Goal: Transaction & Acquisition: Purchase product/service

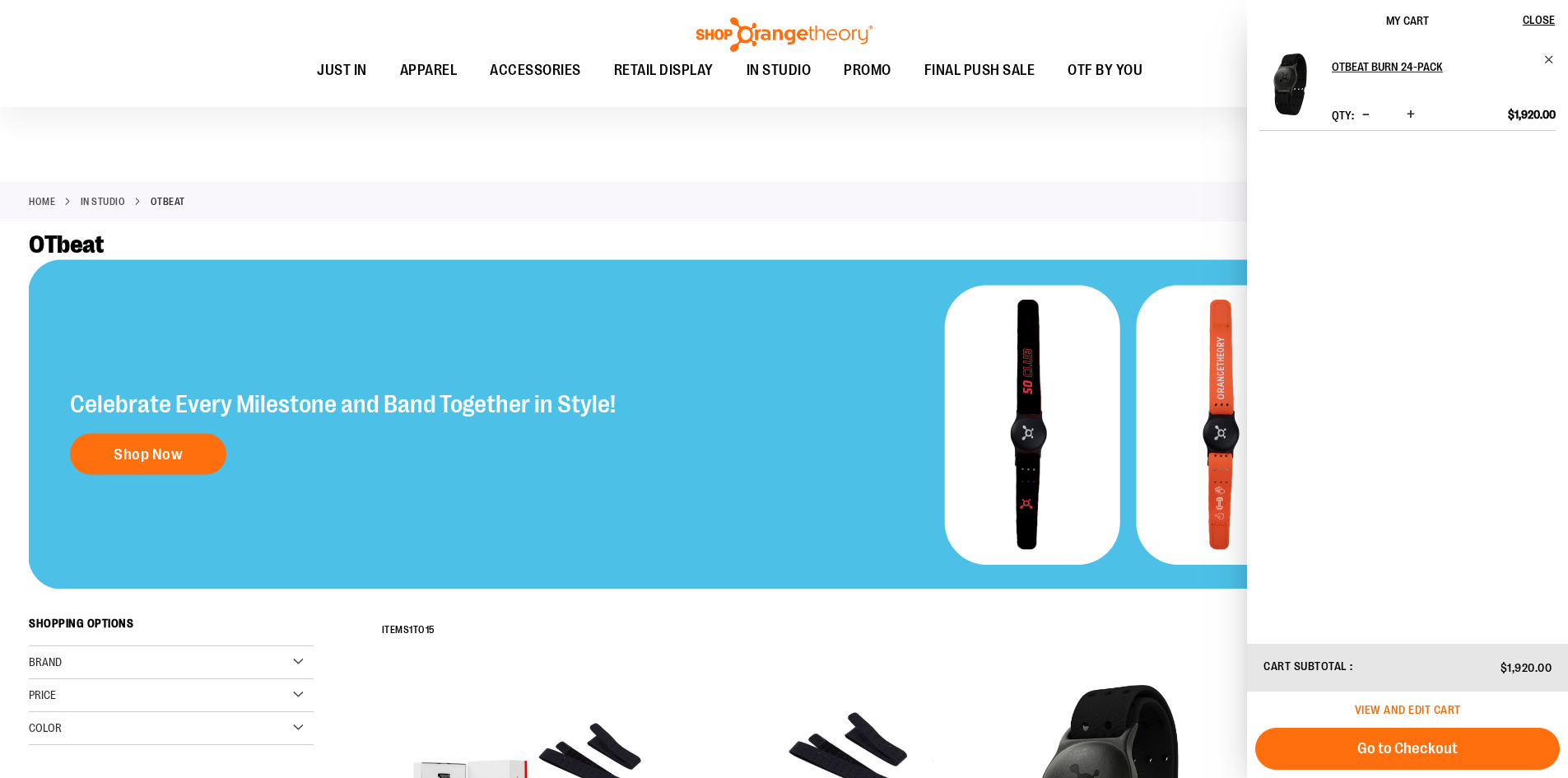
scroll to position [493, 0]
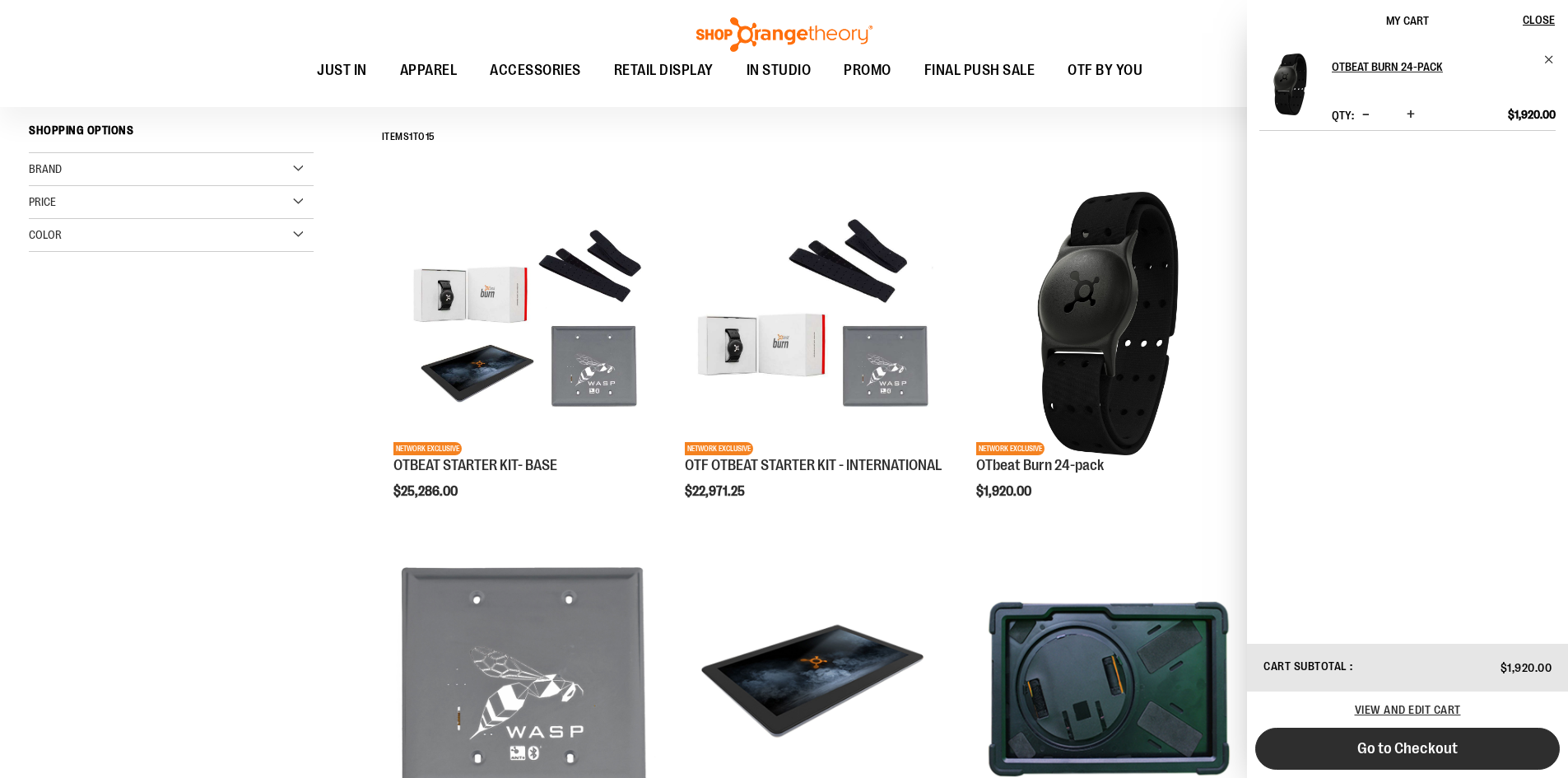
click at [1383, 747] on span "Go to Checkout" at bounding box center [1407, 748] width 100 height 19
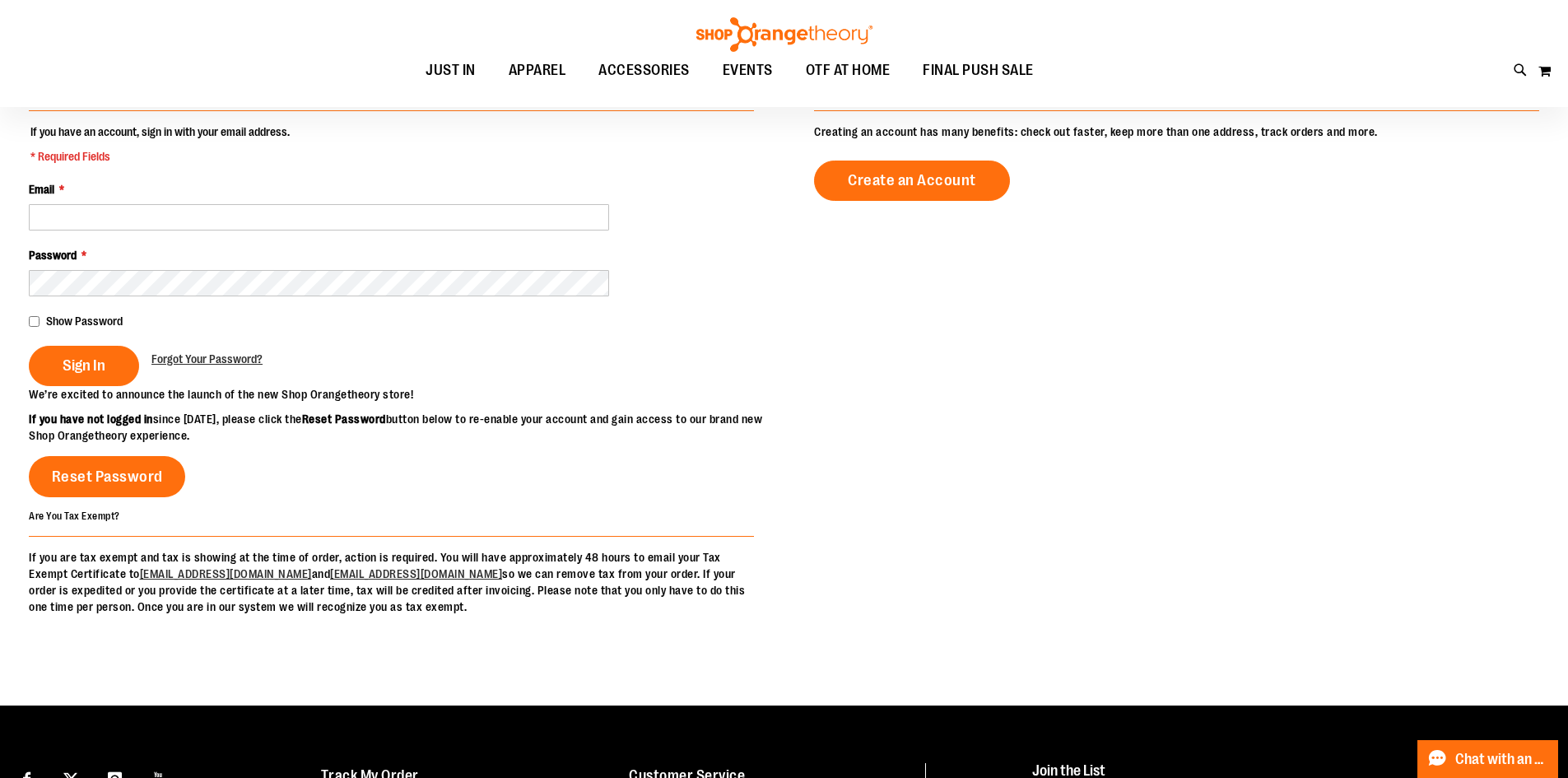
scroll to position [164, 0]
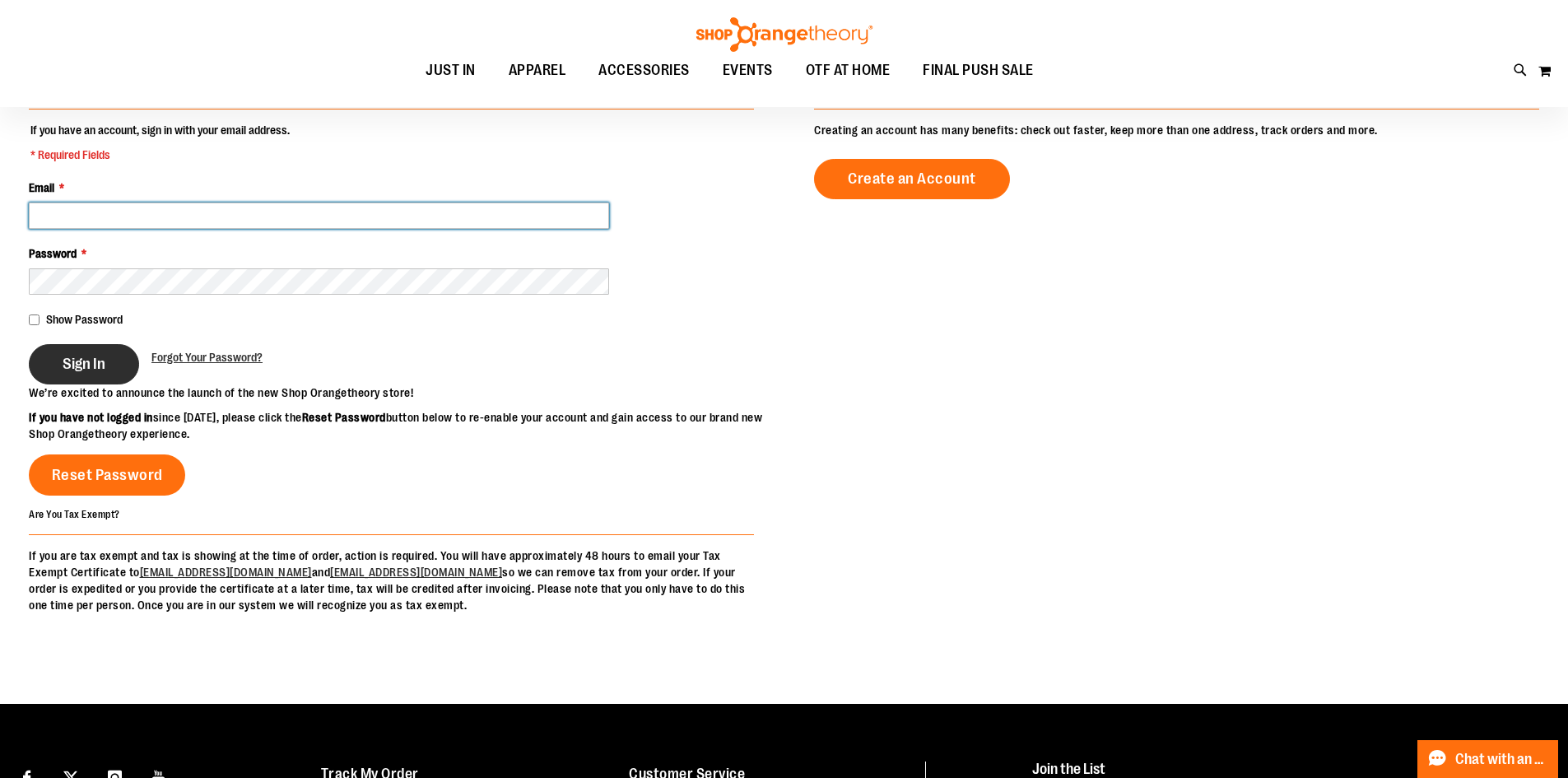
type input "**********"
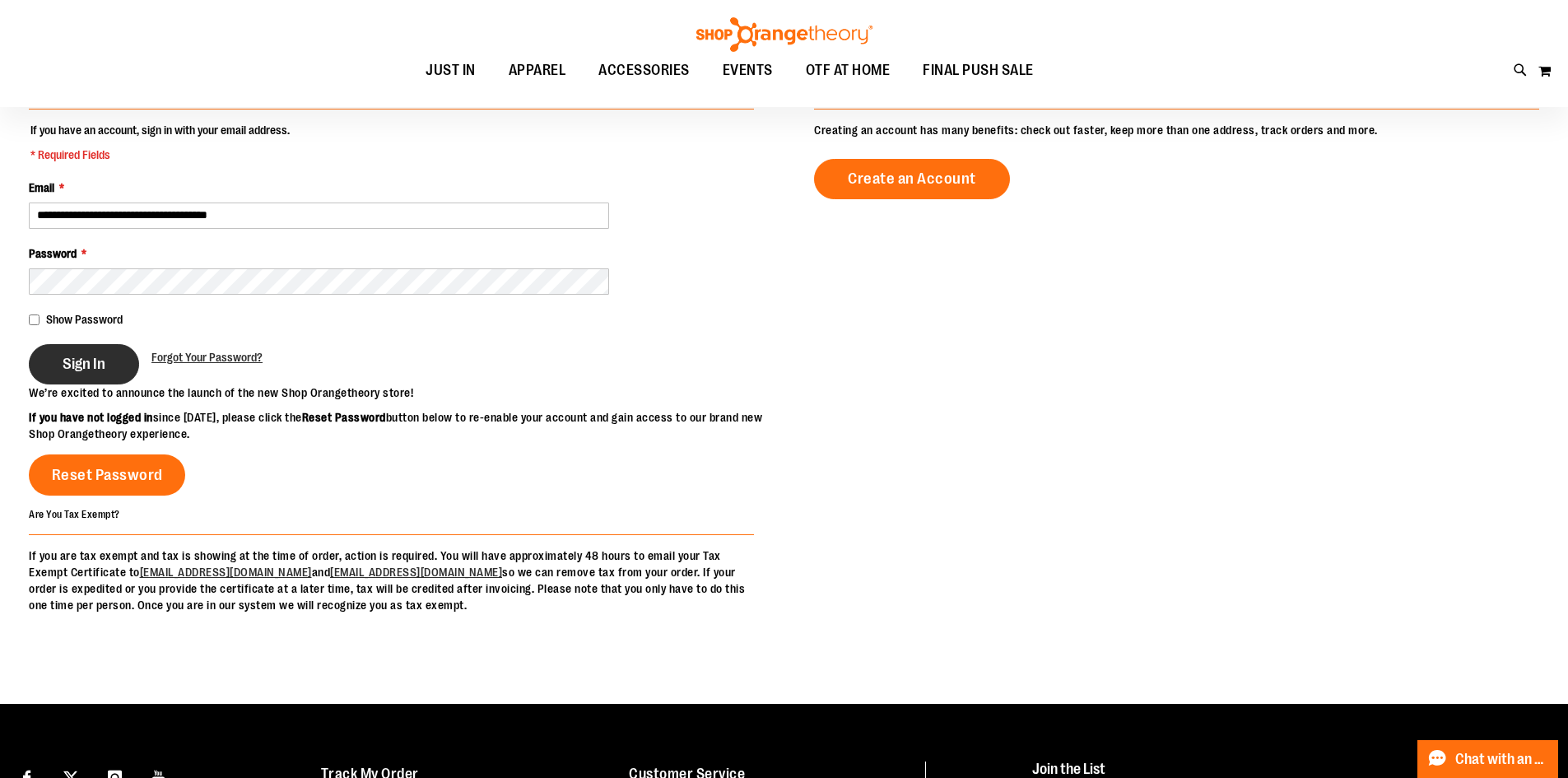
type input "**********"
click at [79, 368] on span "Sign In" at bounding box center [83, 363] width 43 height 19
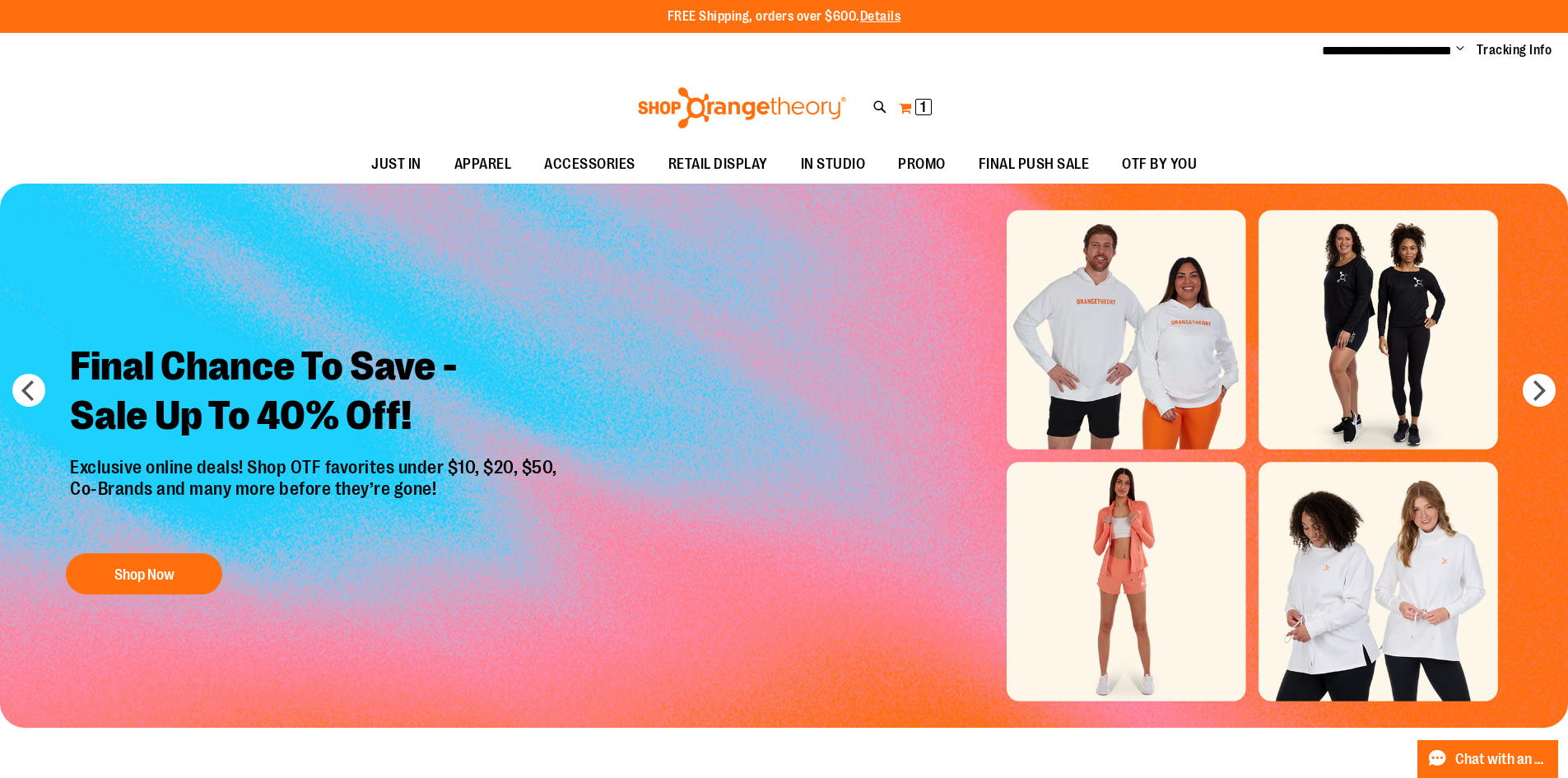
type input "**********"
click at [910, 108] on button "My Cart 1 1 items" at bounding box center [914, 108] width 34 height 26
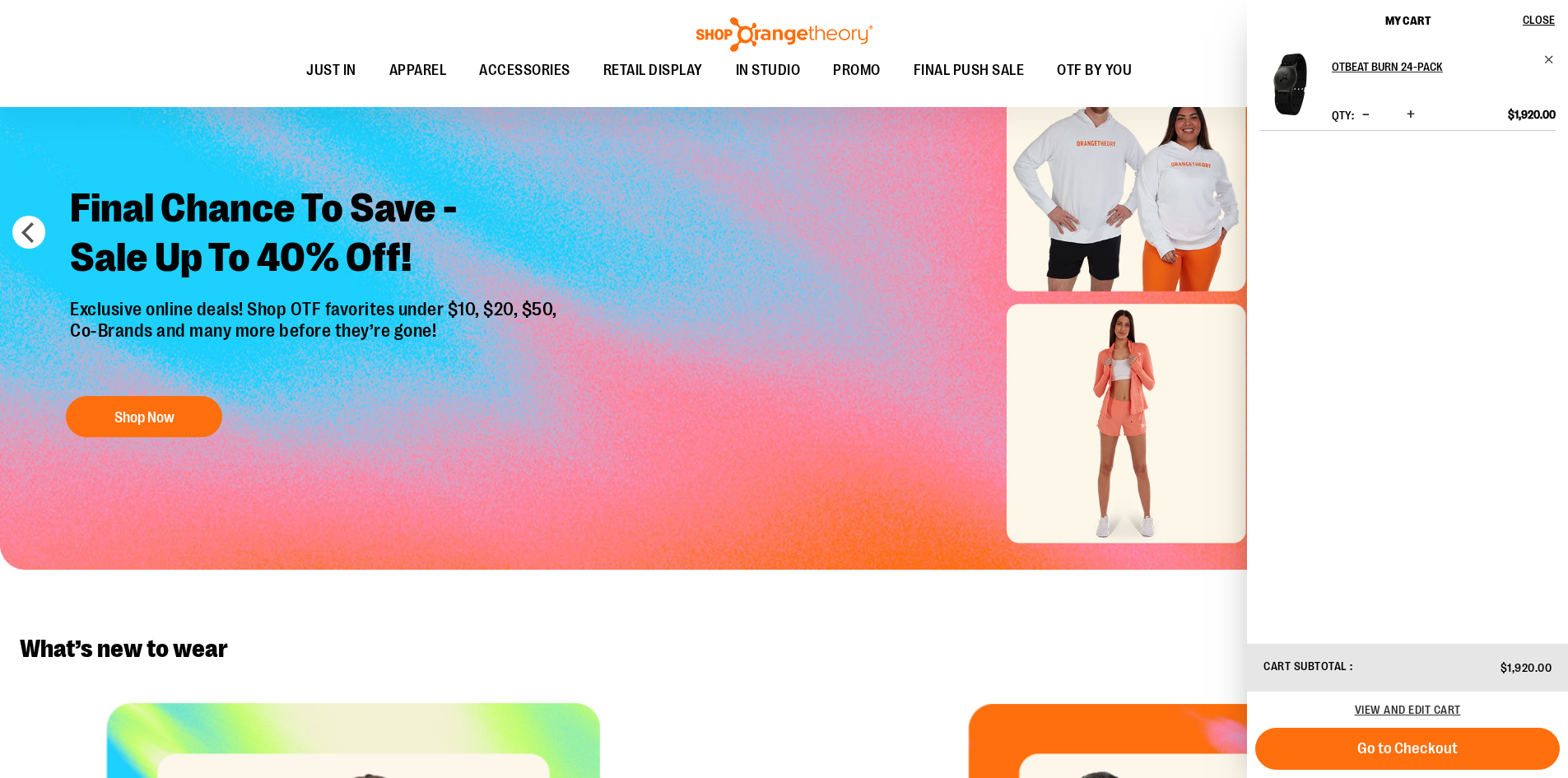
scroll to position [411, 0]
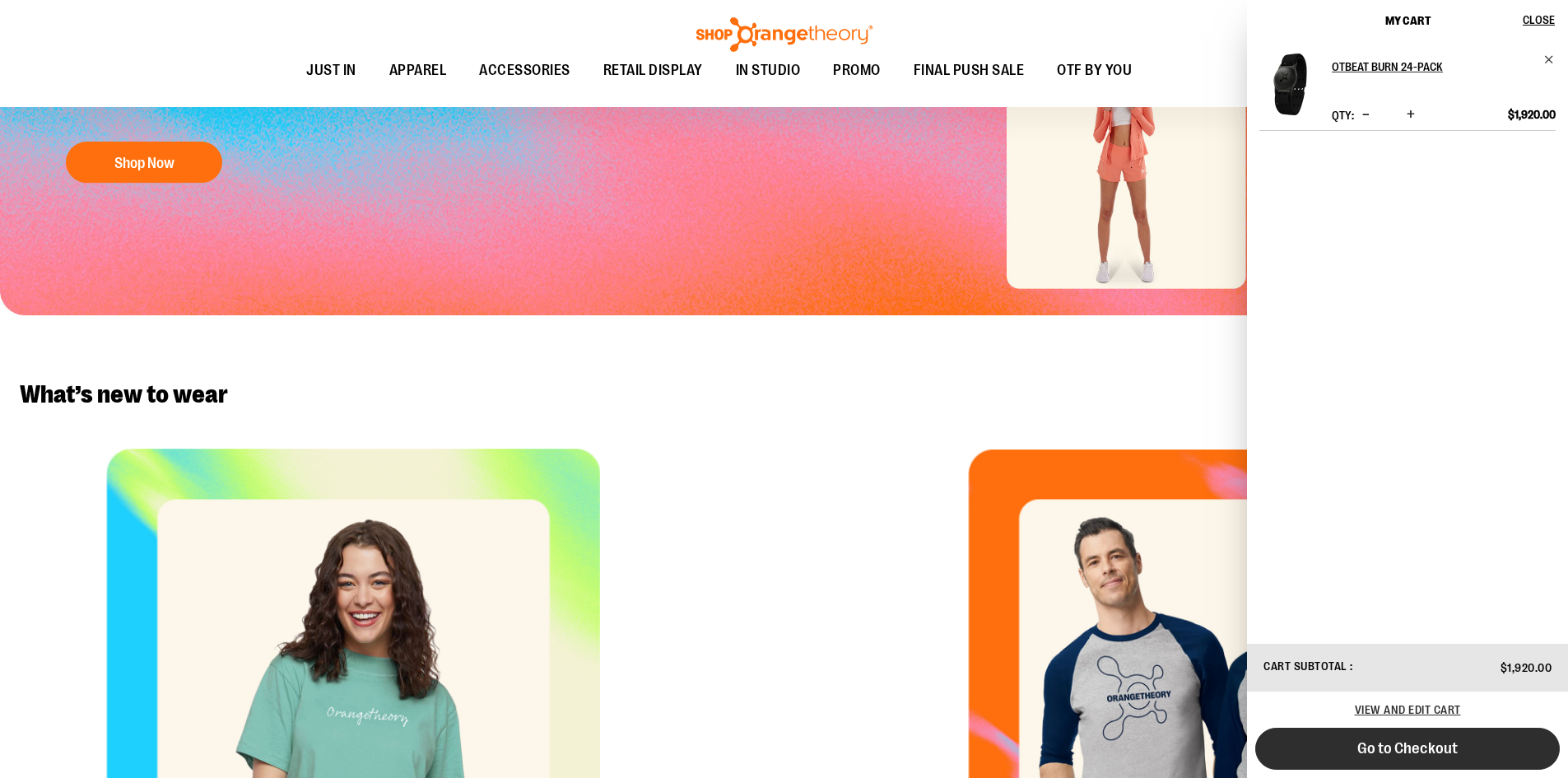
click at [1456, 763] on button "Go to Checkout" at bounding box center [1407, 748] width 304 height 42
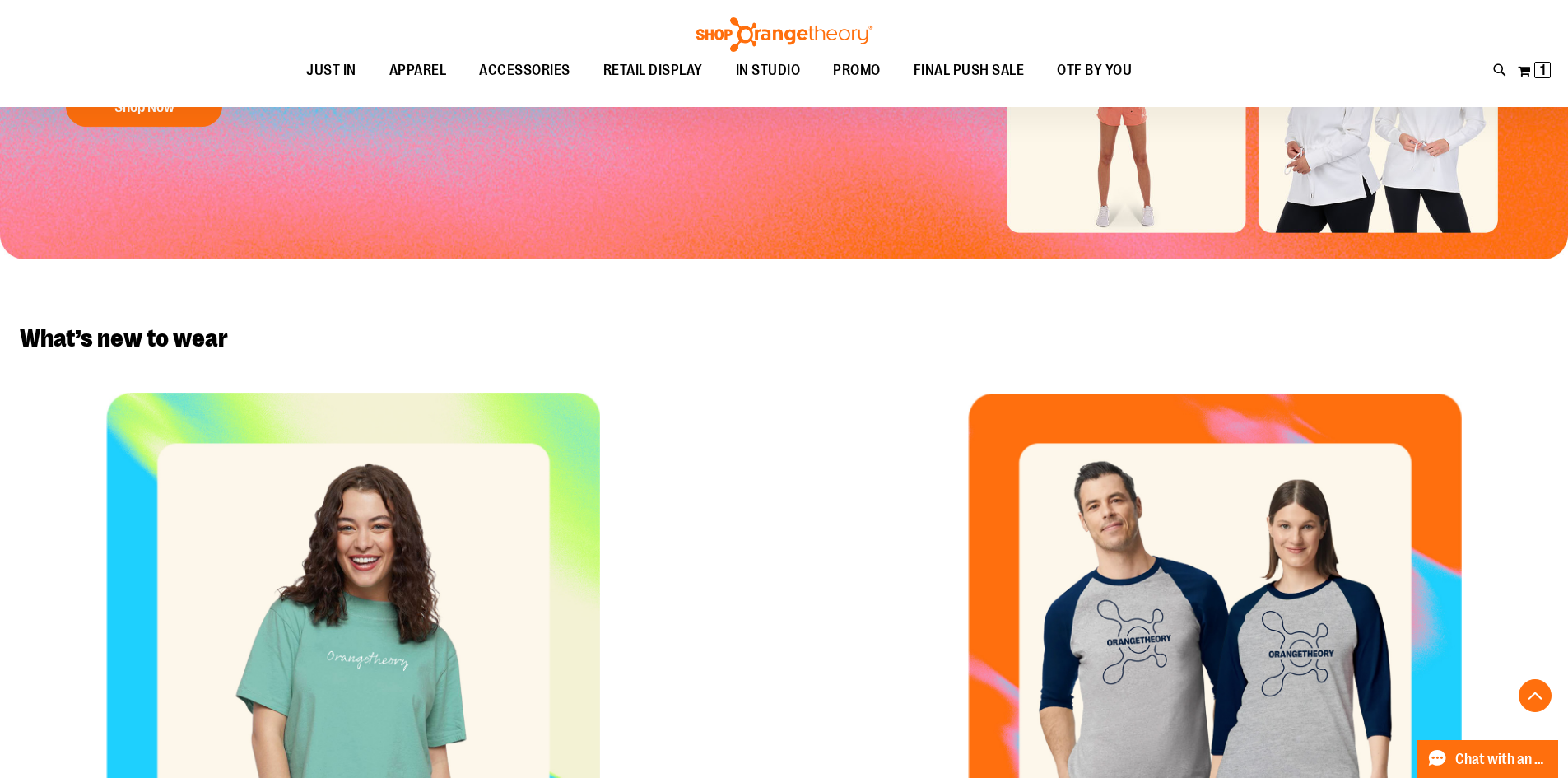
scroll to position [493, 0]
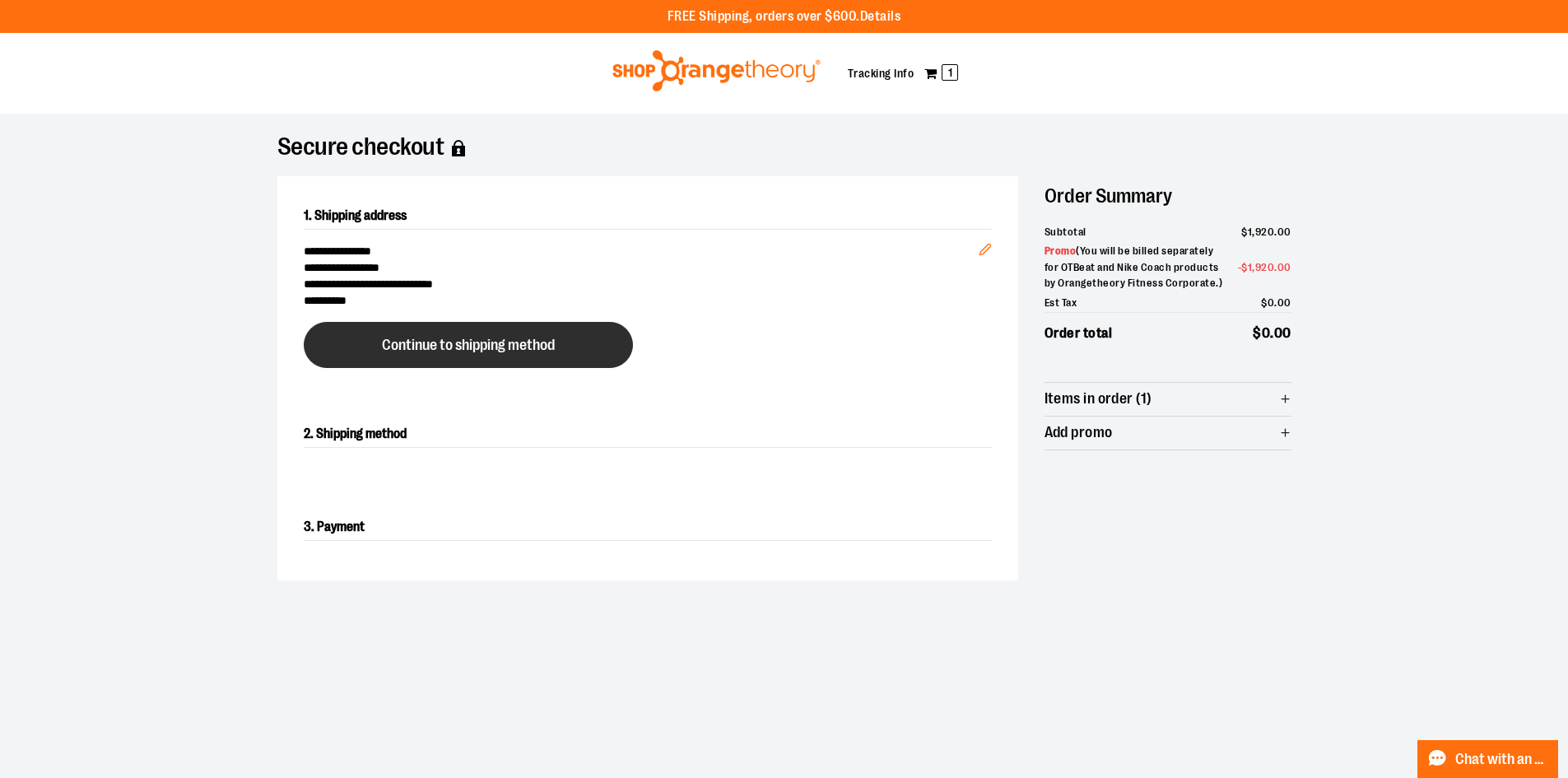
click at [486, 339] on span "Continue to shipping method" at bounding box center [468, 345] width 172 height 16
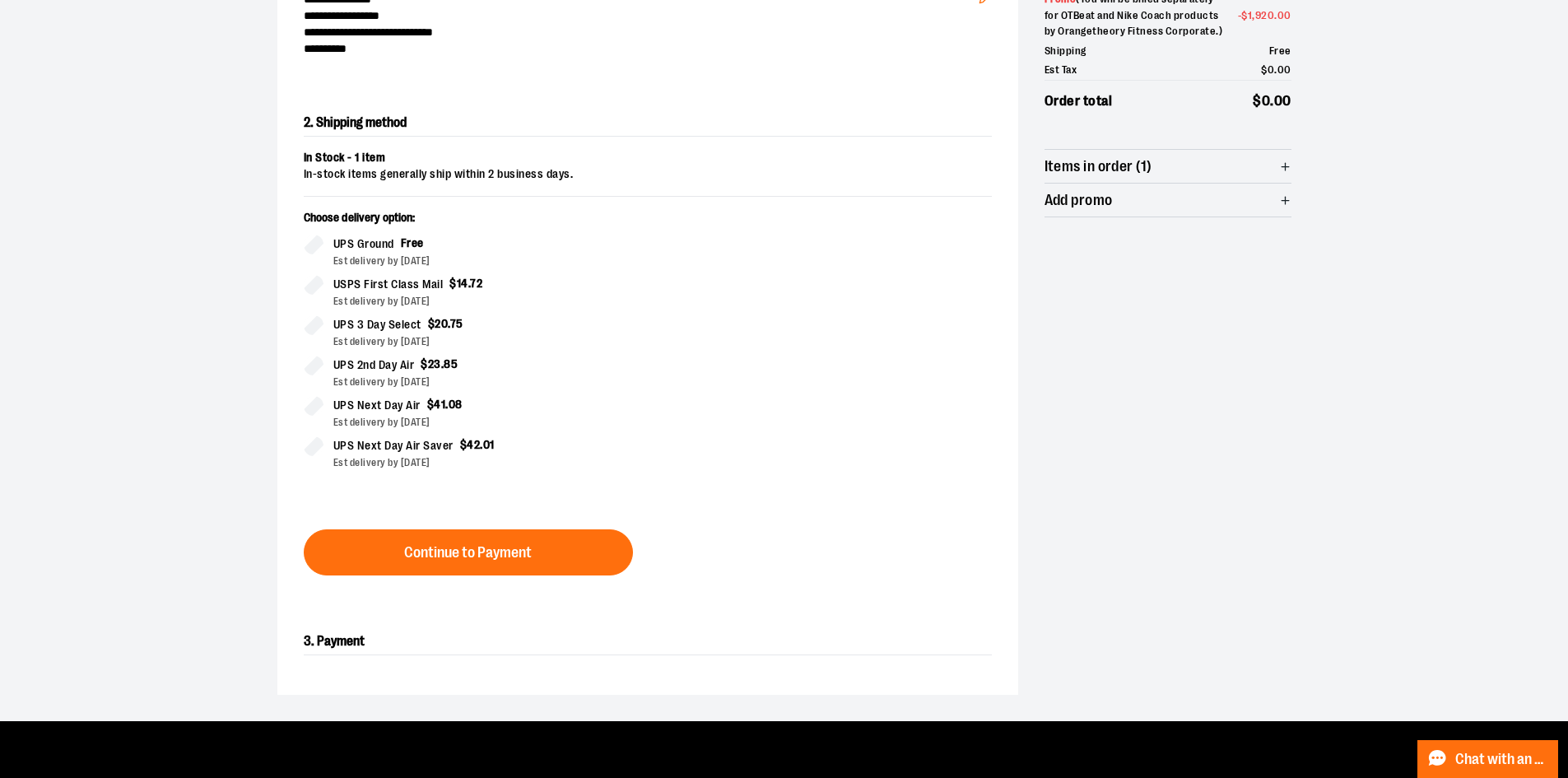
scroll to position [264, 0]
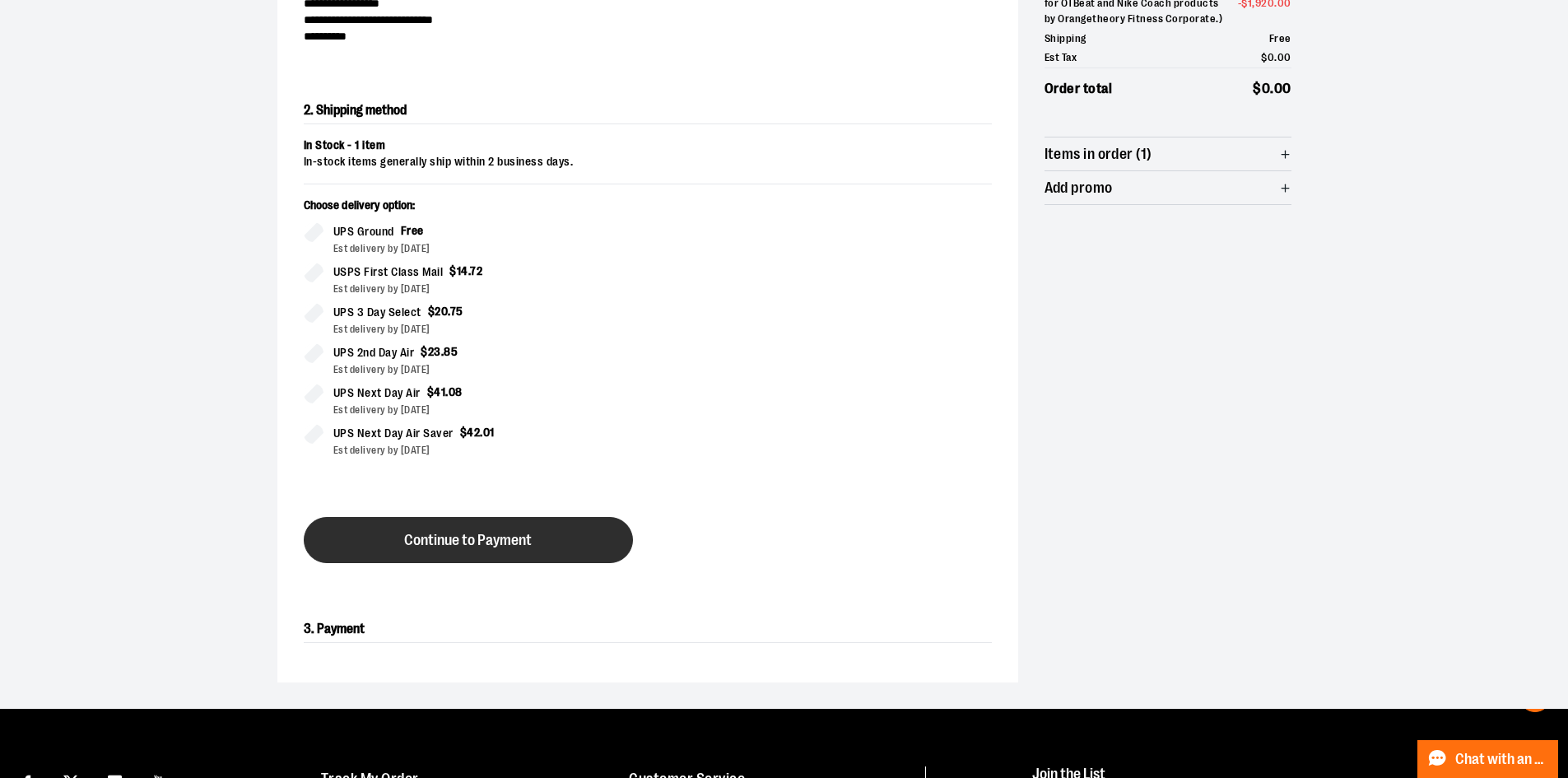
click at [479, 550] on button "Continue to Payment" at bounding box center [467, 540] width 329 height 46
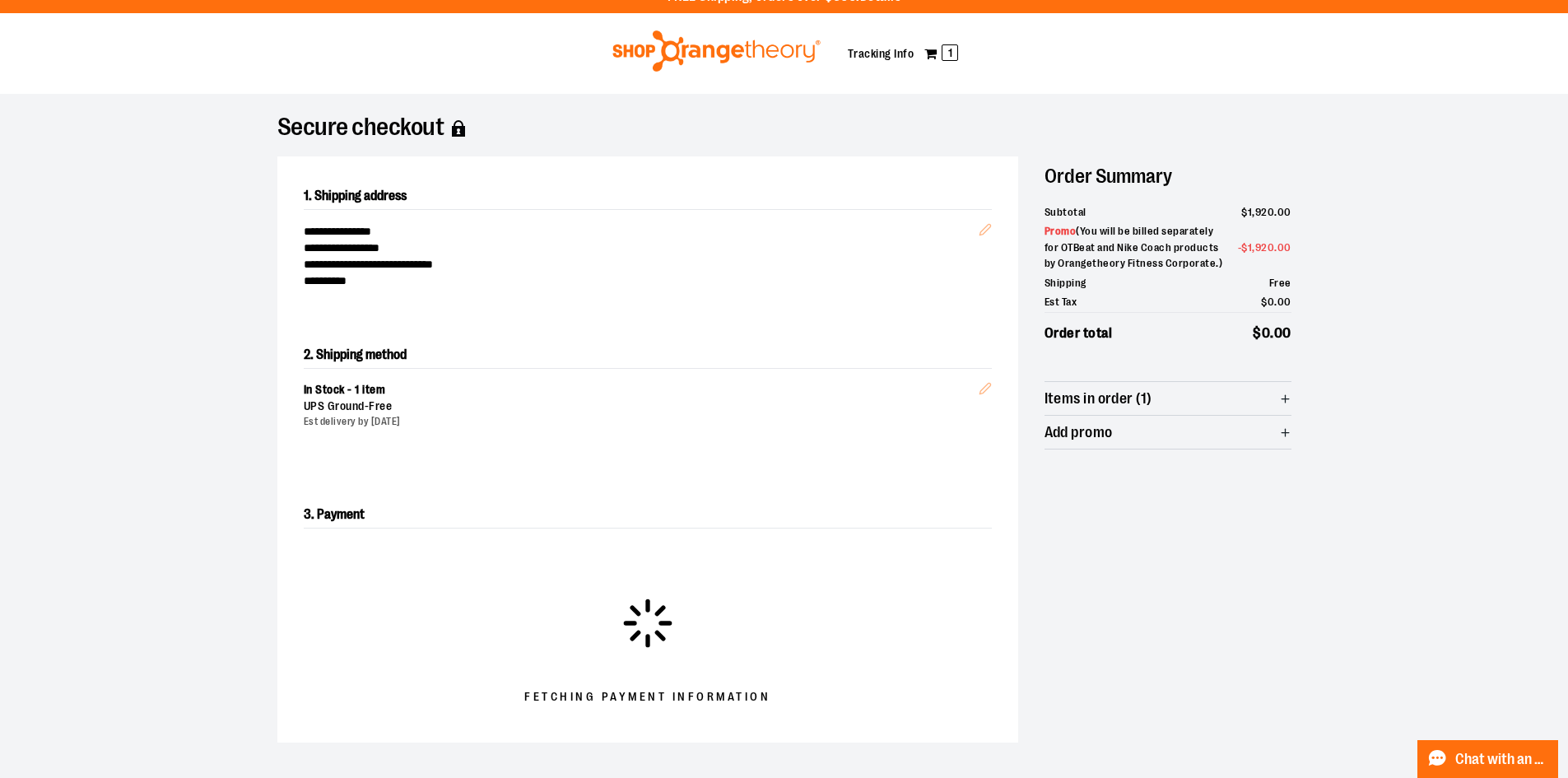
scroll to position [0, 0]
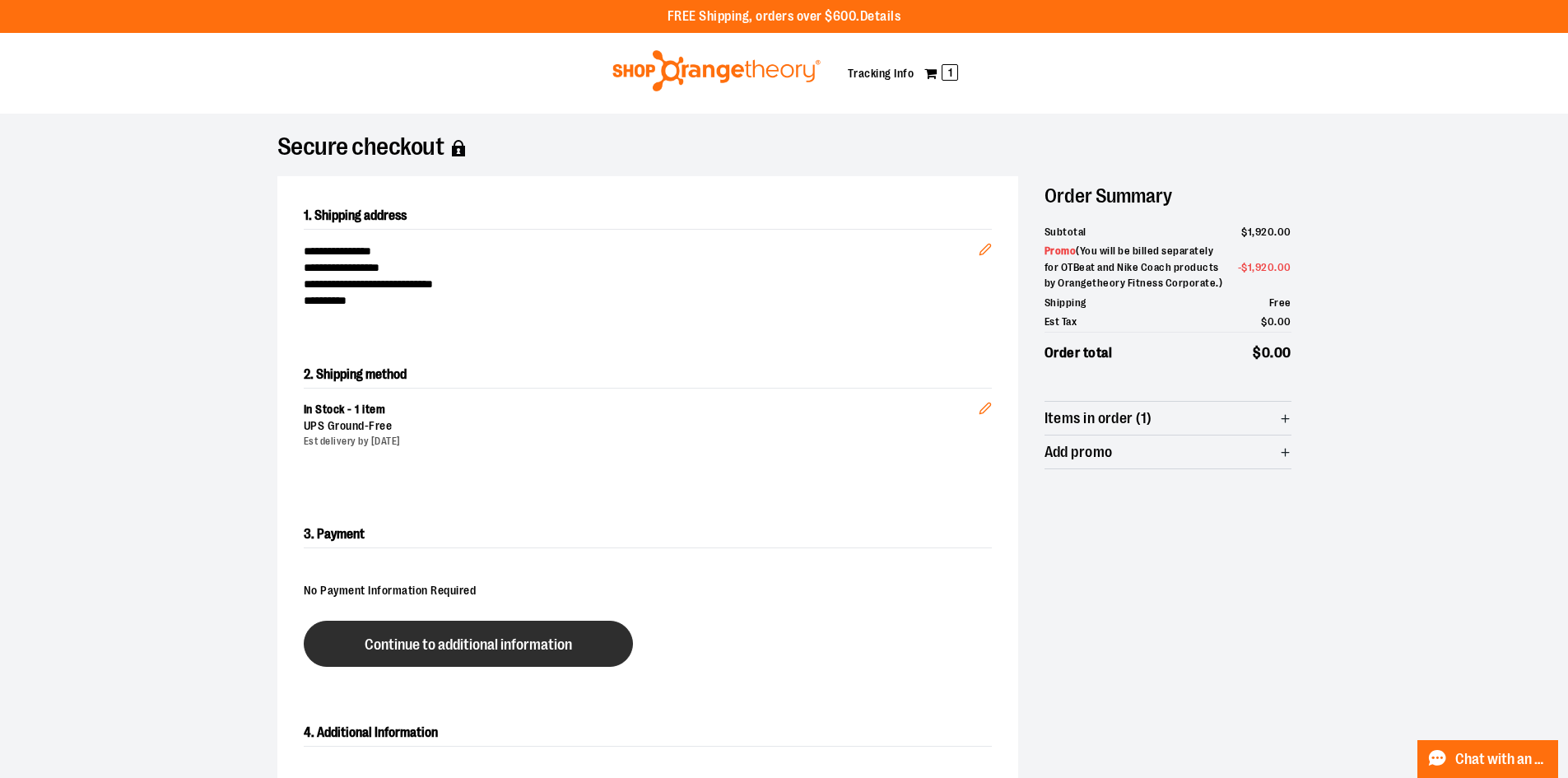
click at [440, 640] on span "Continue to additional information" at bounding box center [468, 644] width 208 height 16
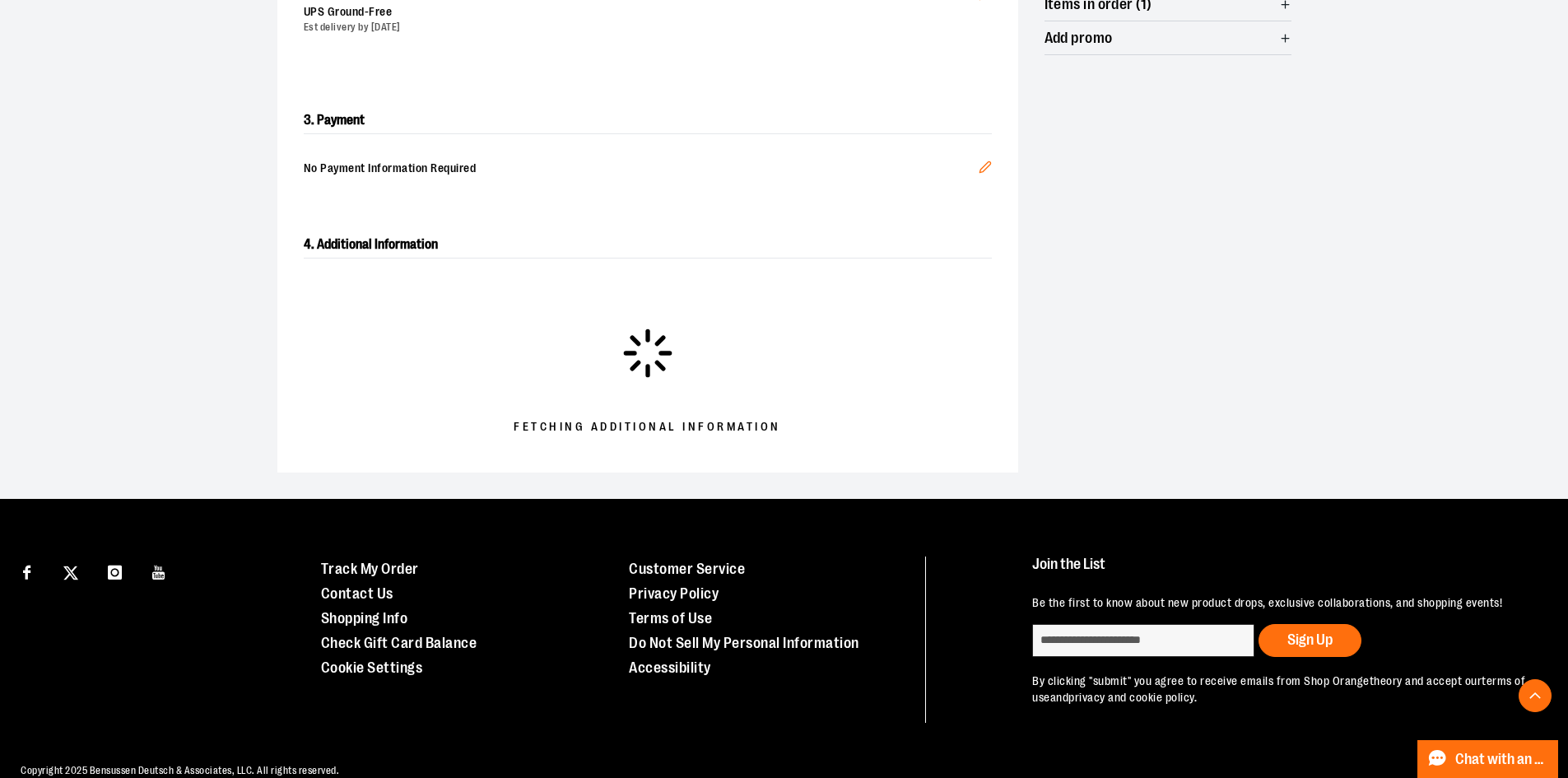
scroll to position [440, 0]
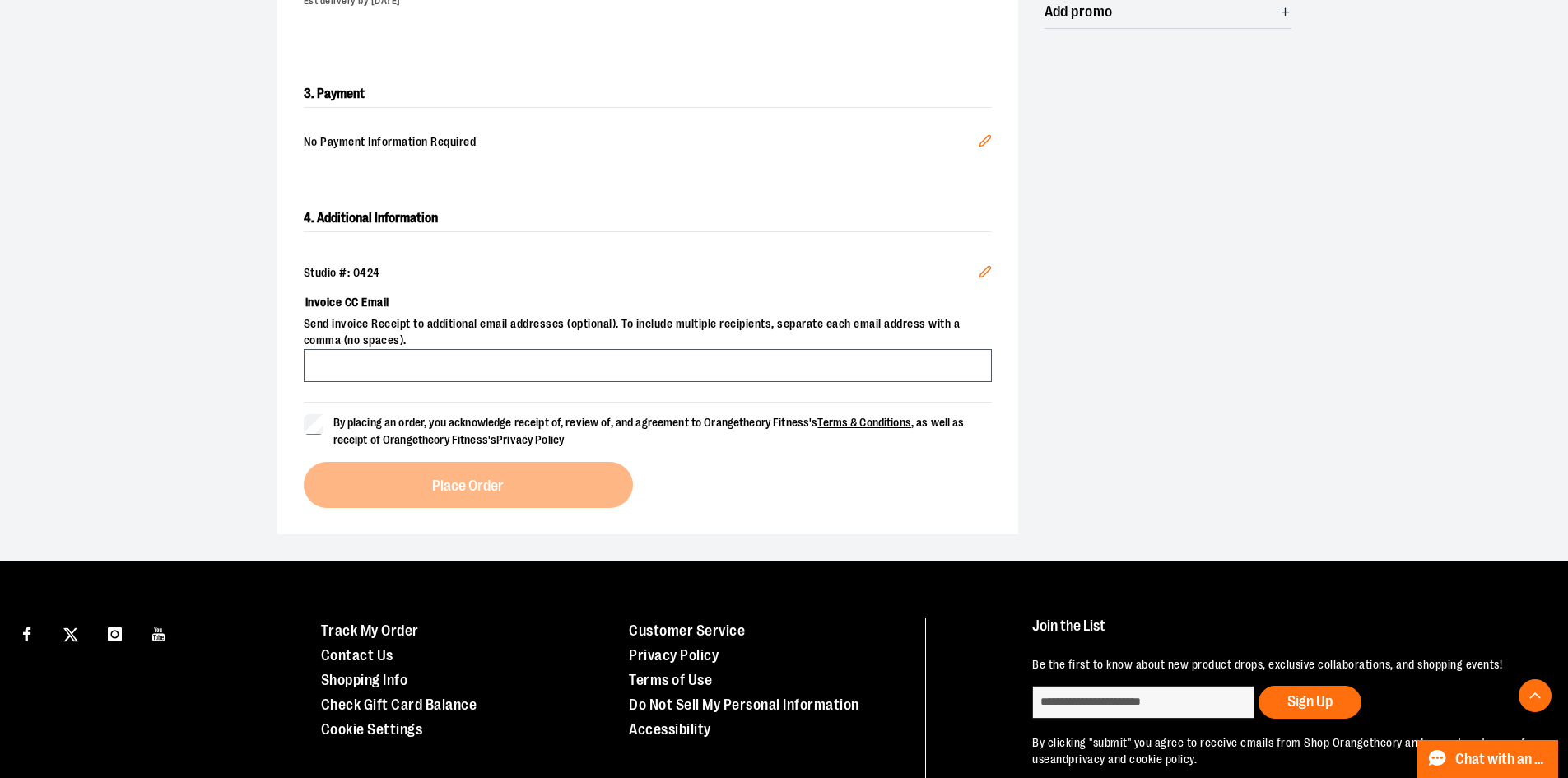
click at [976, 140] on button "Edit" at bounding box center [985, 143] width 40 height 45
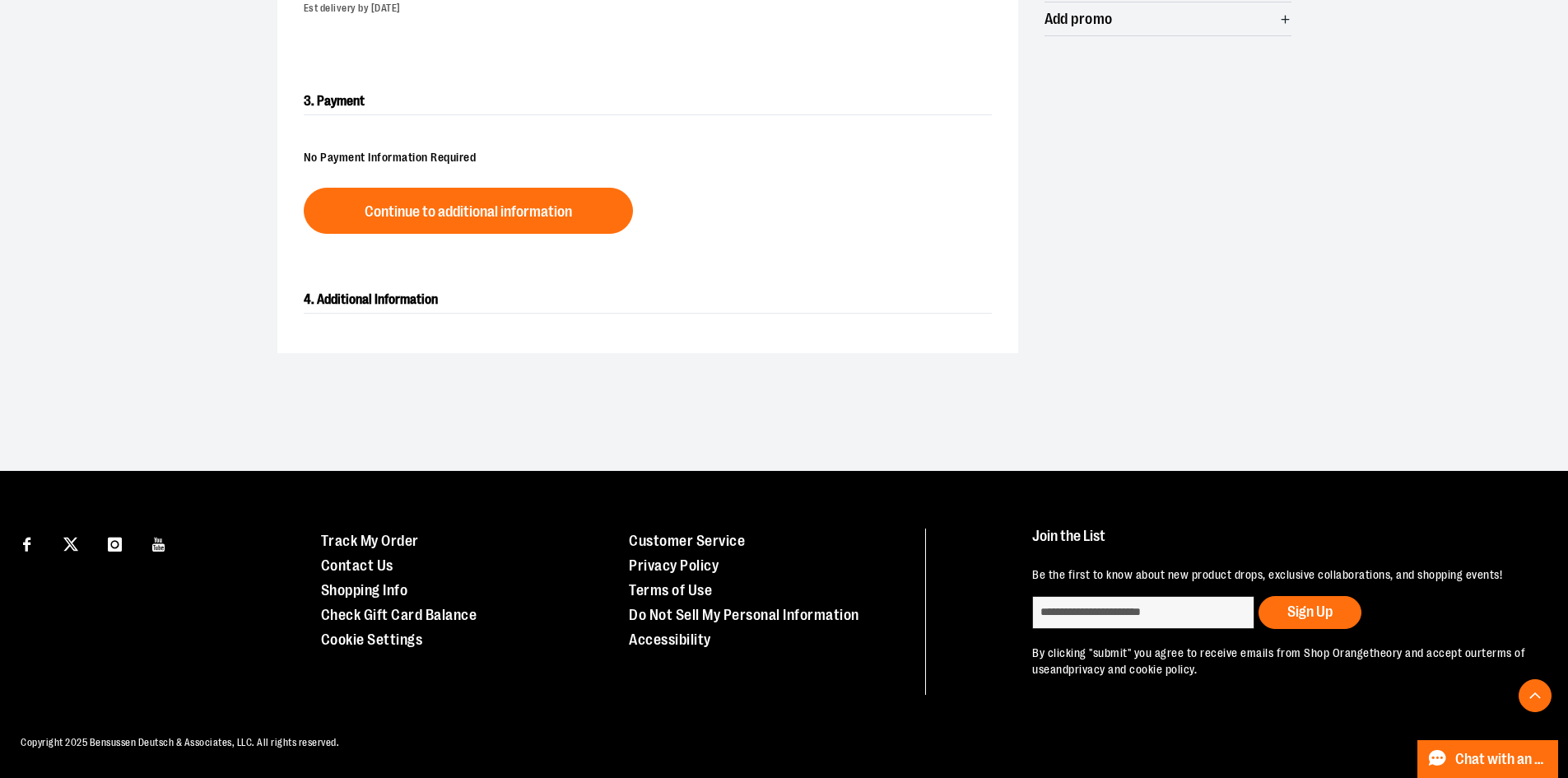
scroll to position [432, 0]
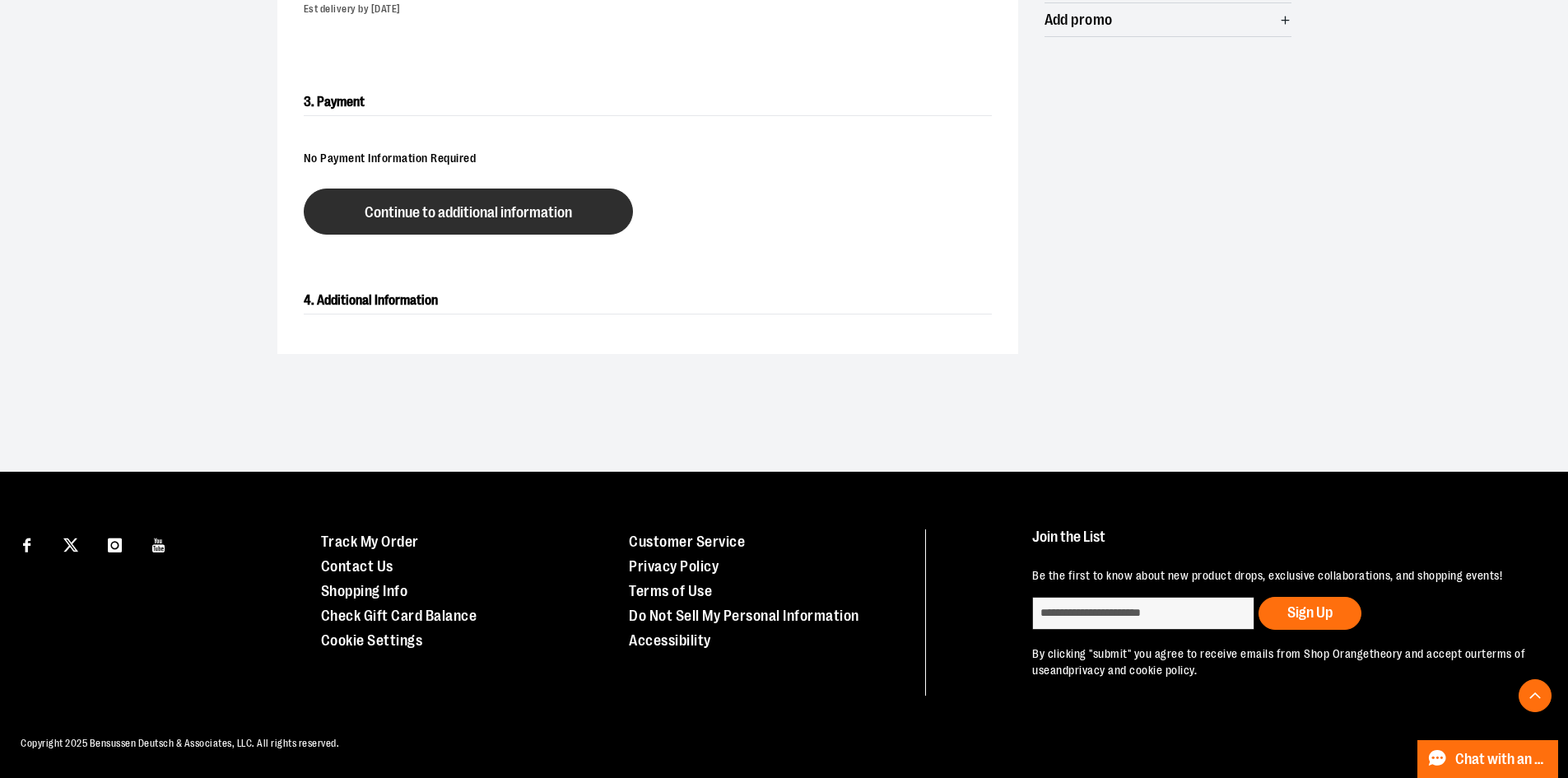
click at [508, 221] on button "Continue to additional information" at bounding box center [467, 211] width 329 height 46
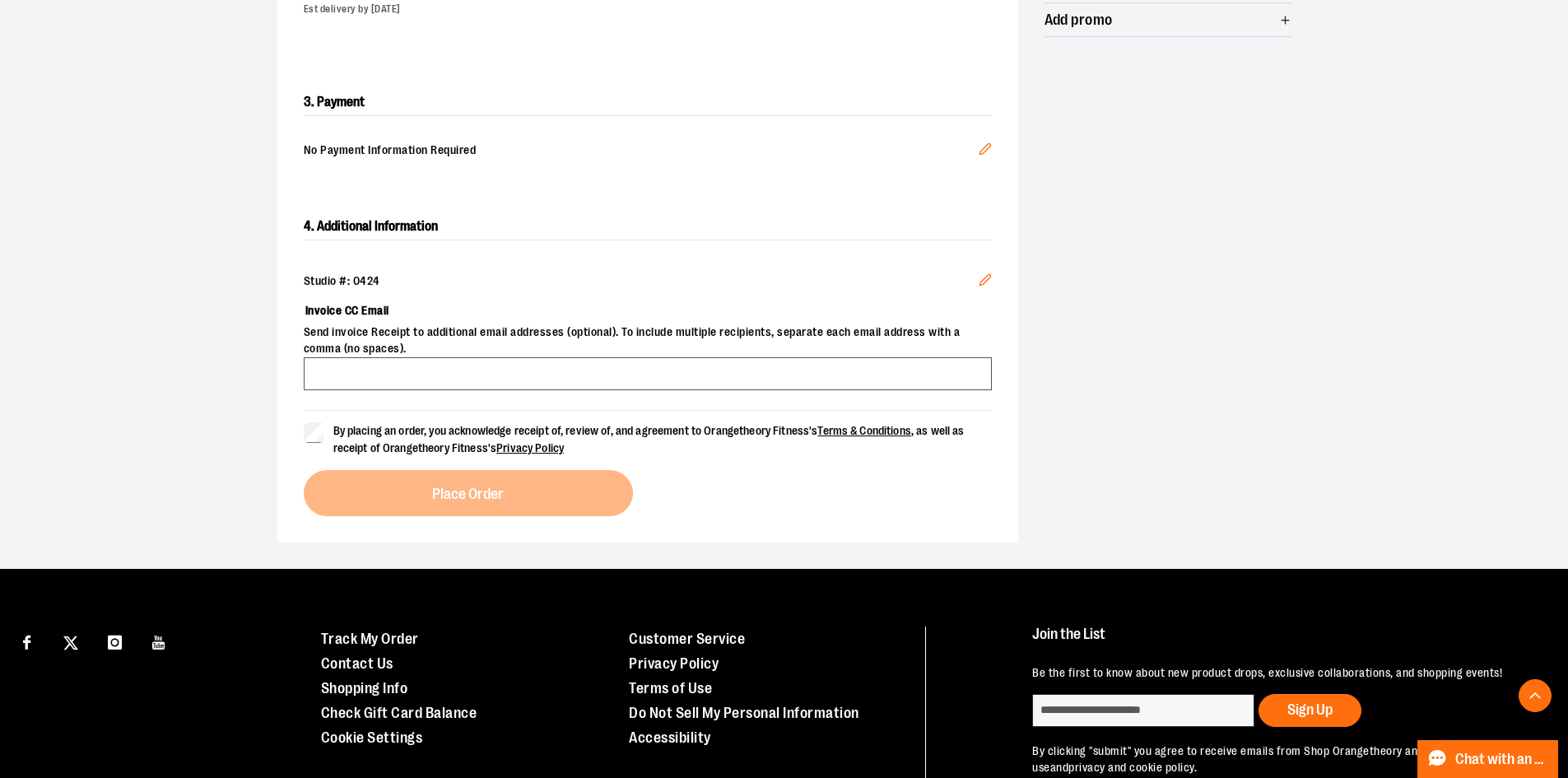
scroll to position [515, 0]
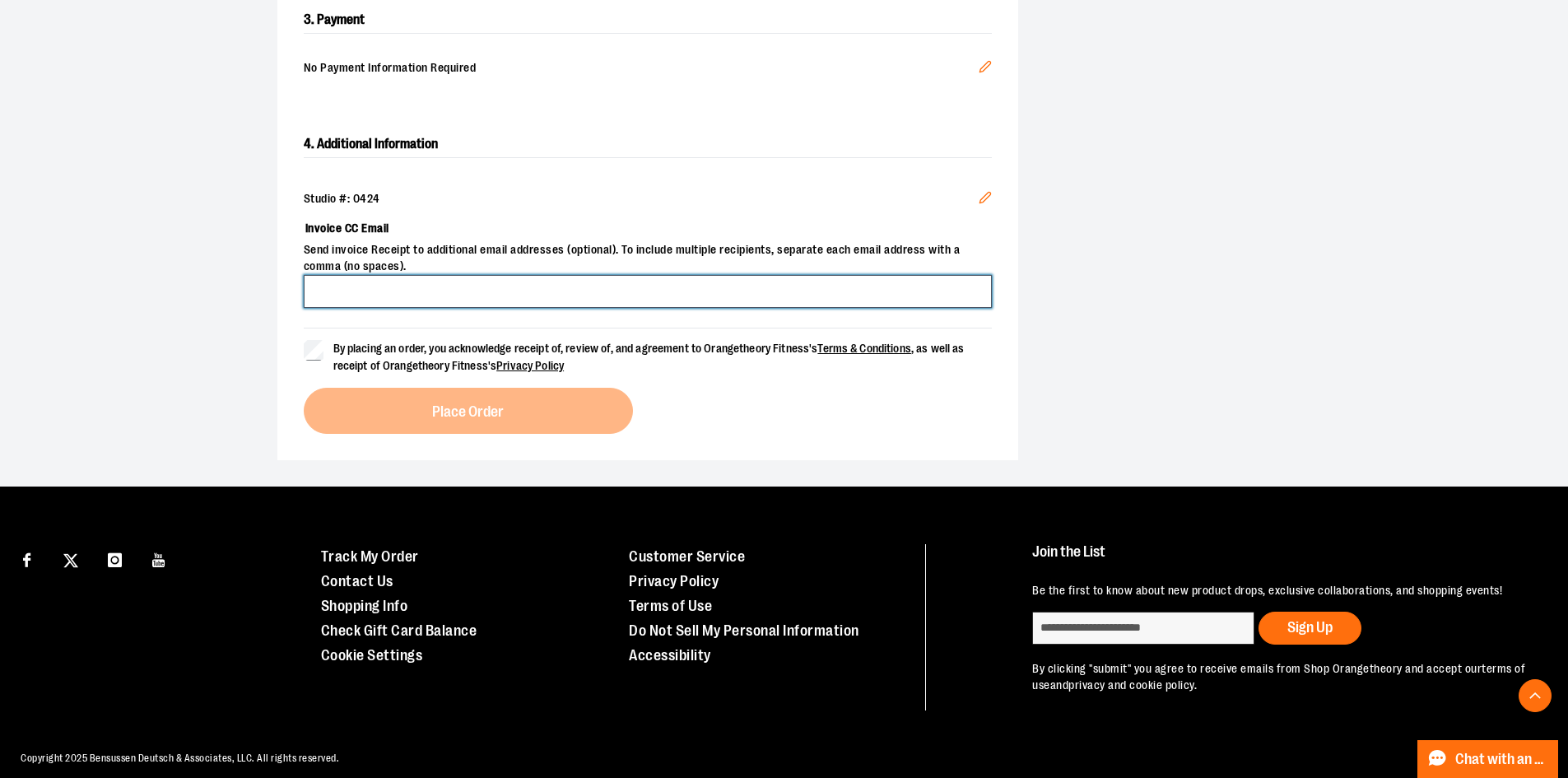
click at [379, 288] on input "Invoice CC Email" at bounding box center [647, 290] width 688 height 32
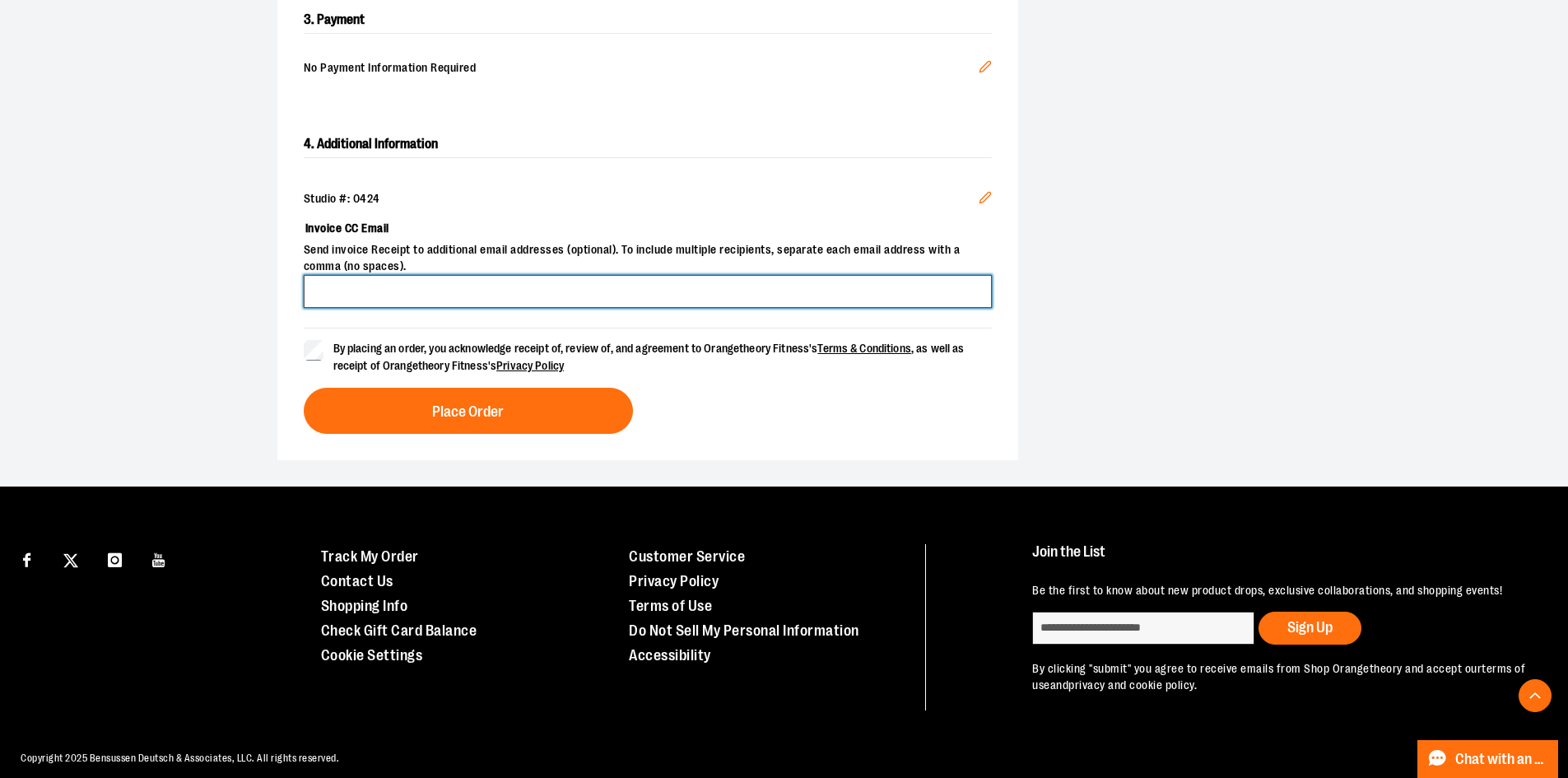
click at [355, 288] on input "Invoice CC Email" at bounding box center [647, 290] width 688 height 32
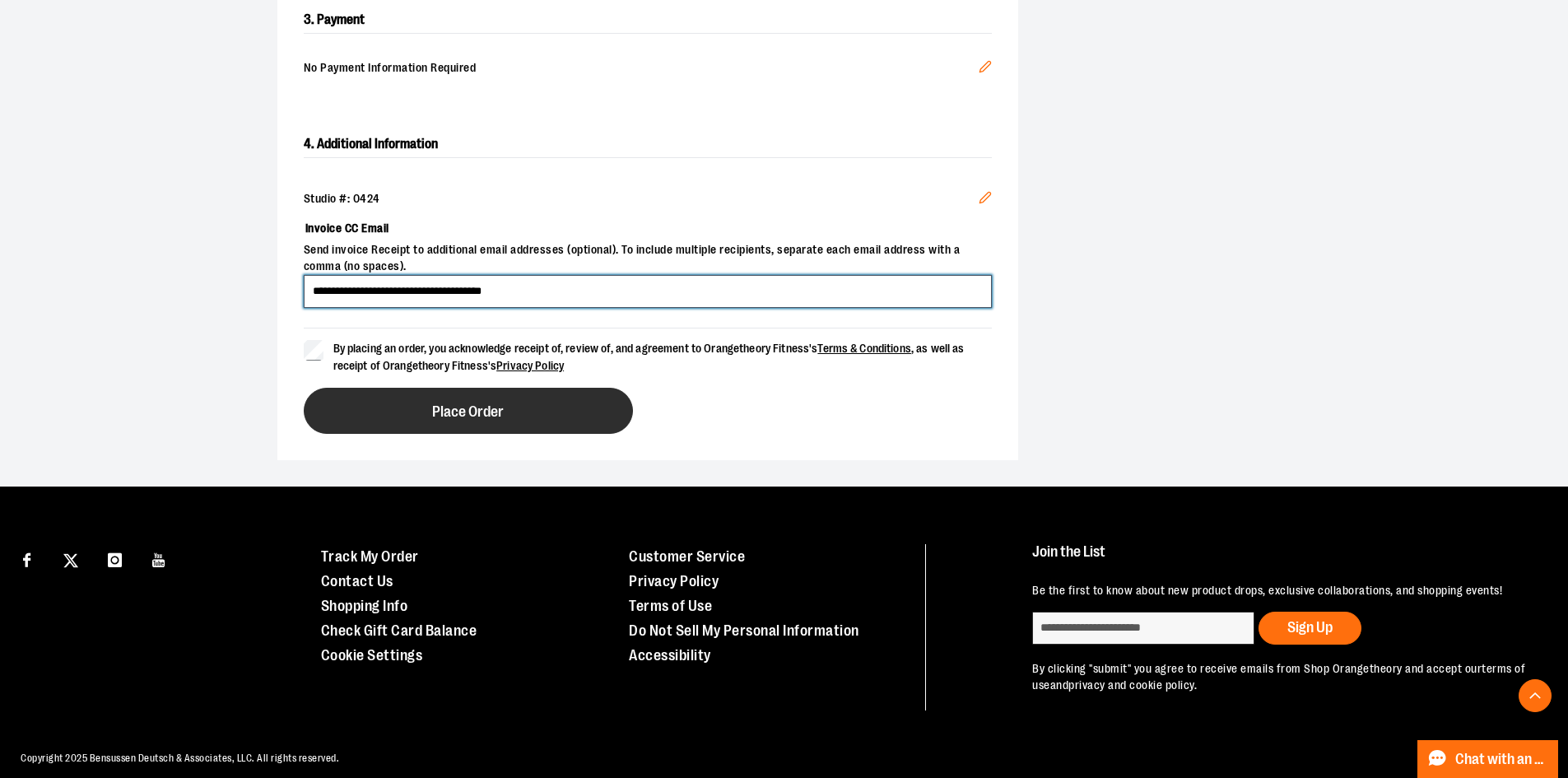
type input "**********"
click at [421, 410] on button "Place Order" at bounding box center [467, 411] width 329 height 46
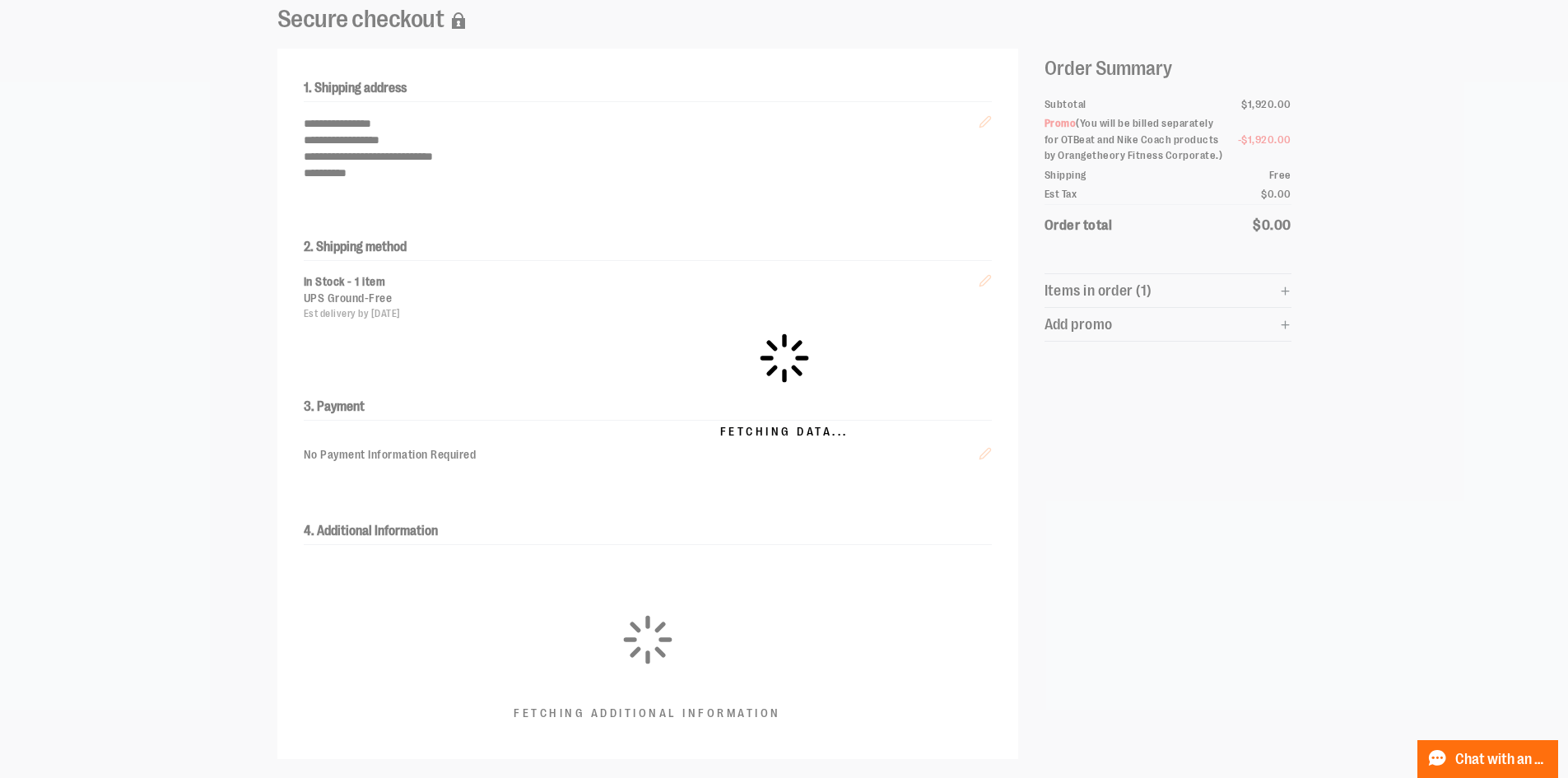
scroll to position [0, 0]
